Goal: Find specific page/section: Find specific page/section

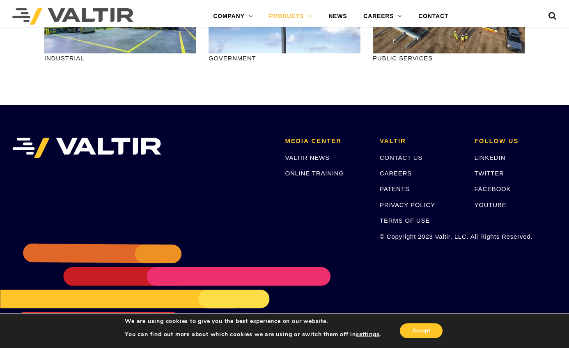
scroll to position [1116, 0]
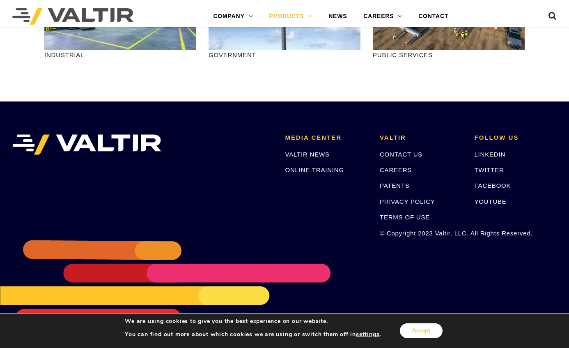
click at [430, 325] on button "Accept" at bounding box center [421, 330] width 43 height 15
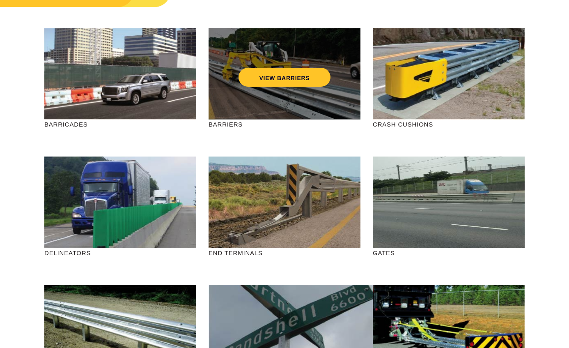
scroll to position [0, 0]
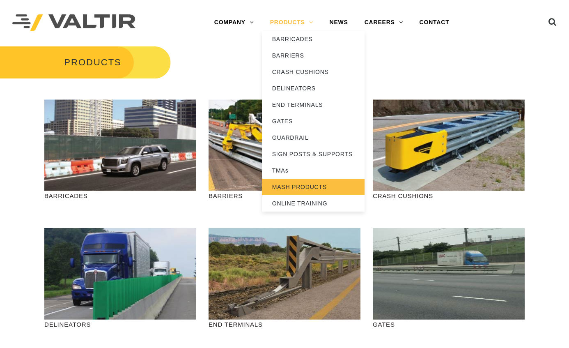
click at [306, 188] on link "MASH PRODUCTS" at bounding box center [313, 187] width 103 height 16
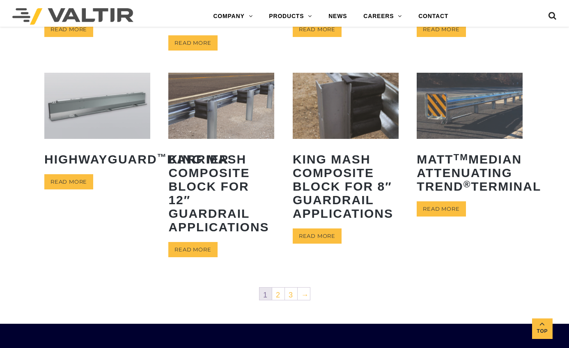
scroll to position [287, 0]
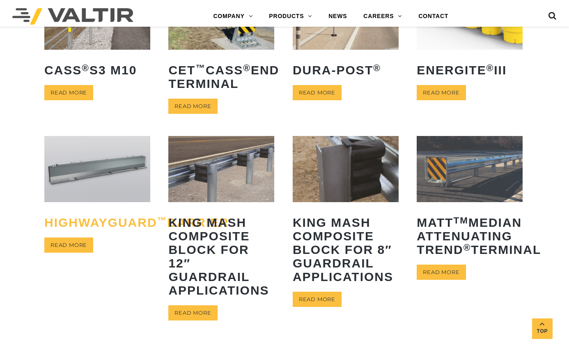
click at [90, 235] on h2 "HighwayGuard ™ Barrier" at bounding box center [97, 222] width 106 height 26
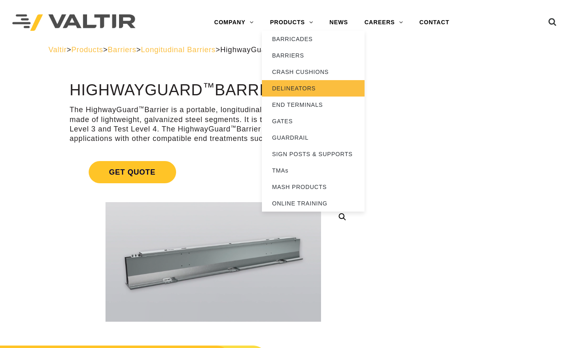
click at [314, 90] on link "DELINEATORS" at bounding box center [313, 88] width 103 height 16
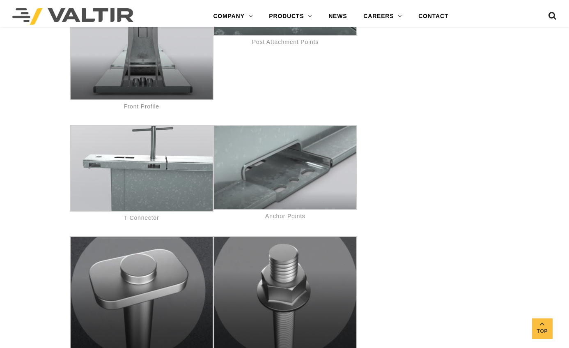
scroll to position [3201, 0]
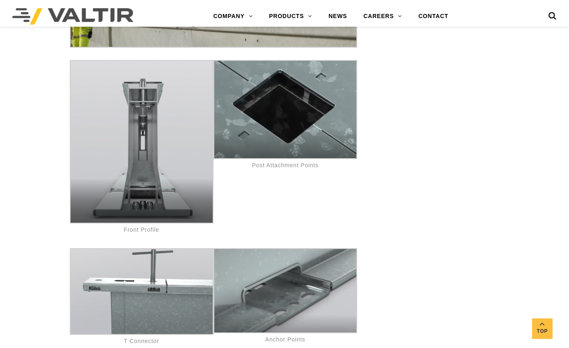
click at [136, 124] on img at bounding box center [142, 141] width 144 height 163
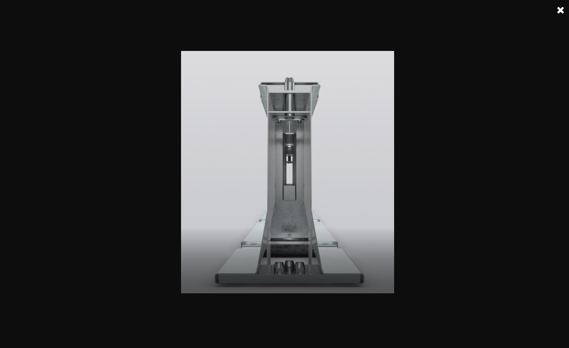
scroll to position [3078, 0]
click at [559, 8] on link at bounding box center [560, 10] width 21 height 21
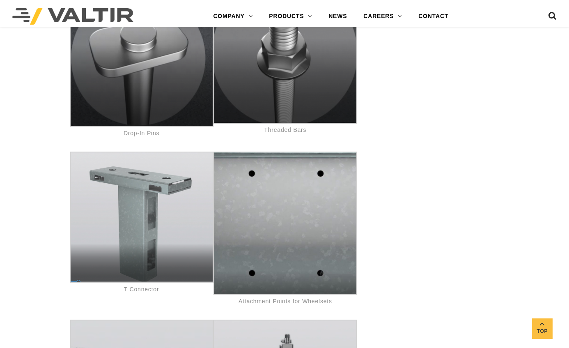
scroll to position [3571, 0]
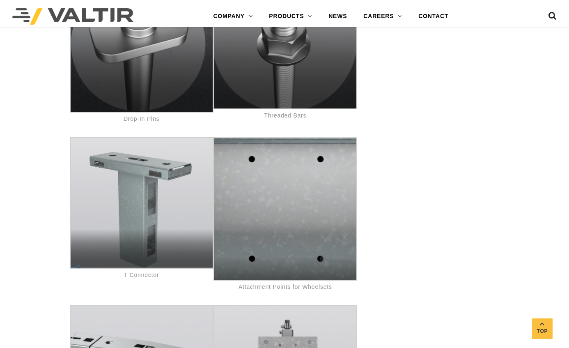
click at [162, 194] on img at bounding box center [142, 202] width 144 height 131
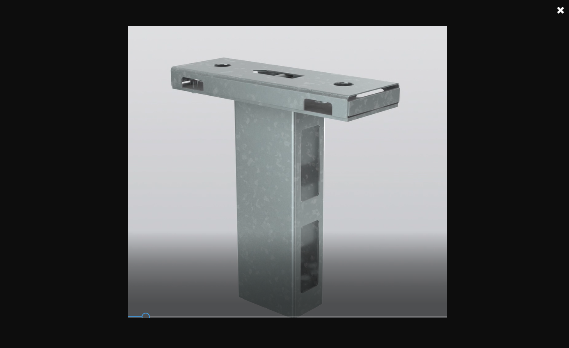
click at [560, 11] on link at bounding box center [560, 10] width 21 height 21
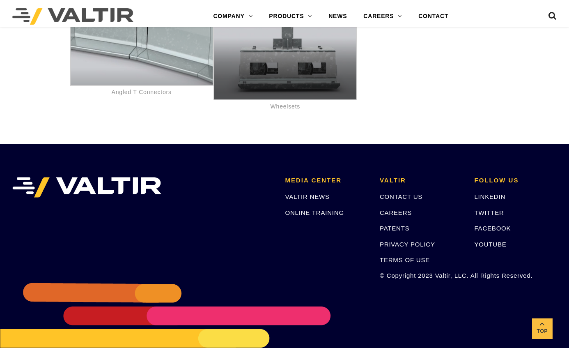
scroll to position [4012, 0]
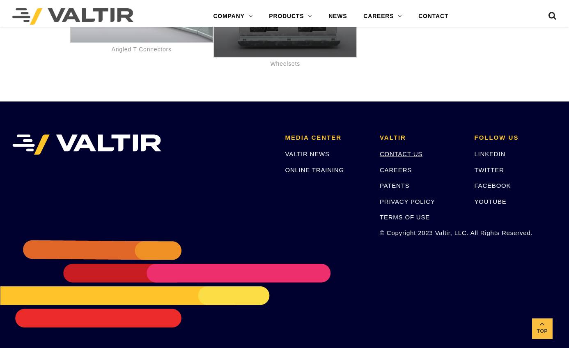
click at [410, 155] on link "CONTACT US" at bounding box center [401, 153] width 43 height 7
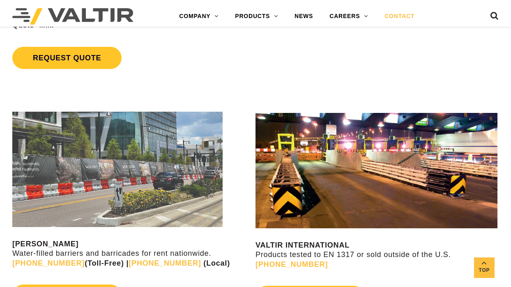
scroll to position [634, 0]
